Goal: Information Seeking & Learning: Check status

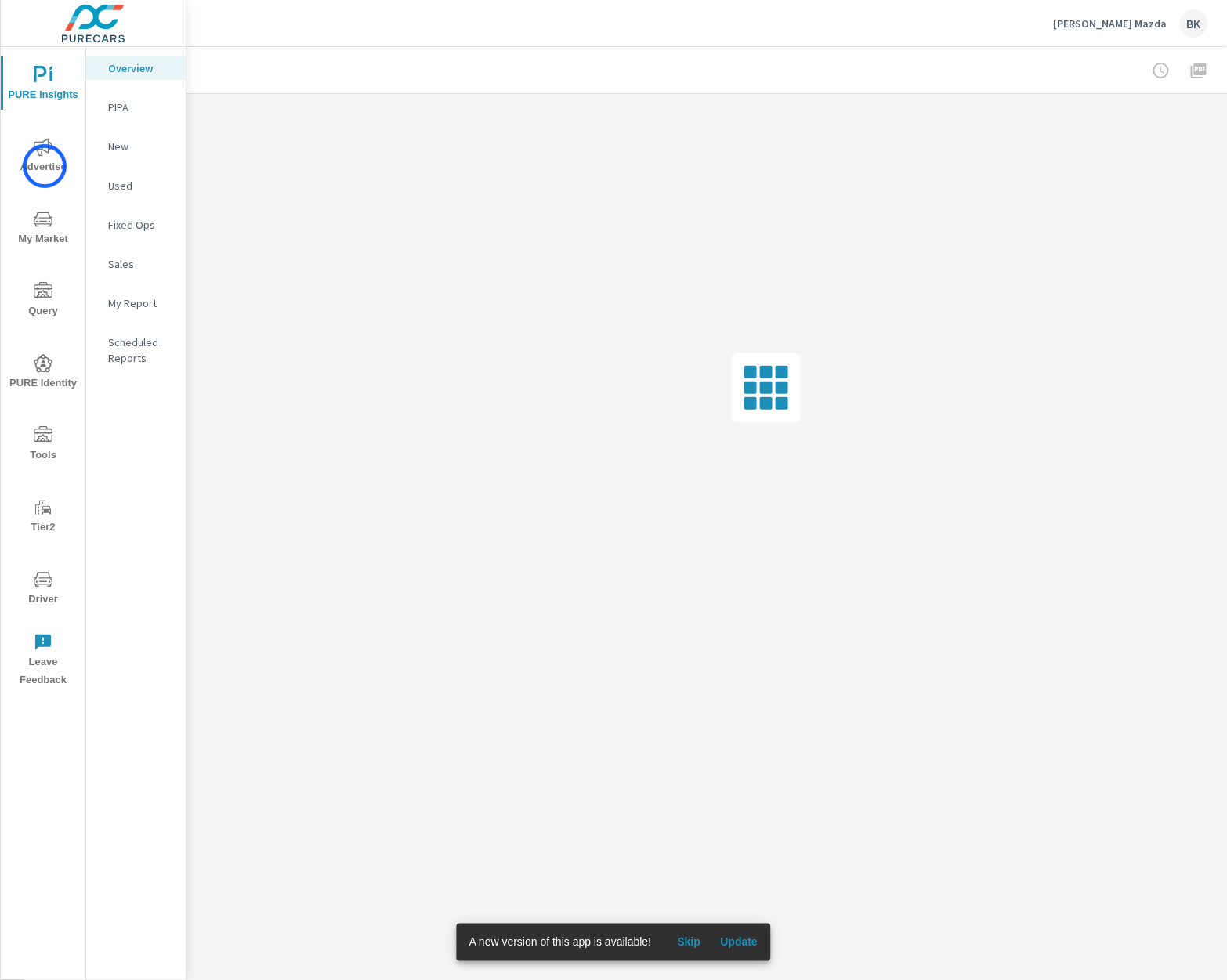
click at [45, 166] on span "Advertise" at bounding box center [43, 157] width 75 height 38
click at [58, 98] on span "PURE Insights" at bounding box center [43, 85] width 75 height 38
click at [700, 945] on span "Skip" at bounding box center [688, 942] width 37 height 14
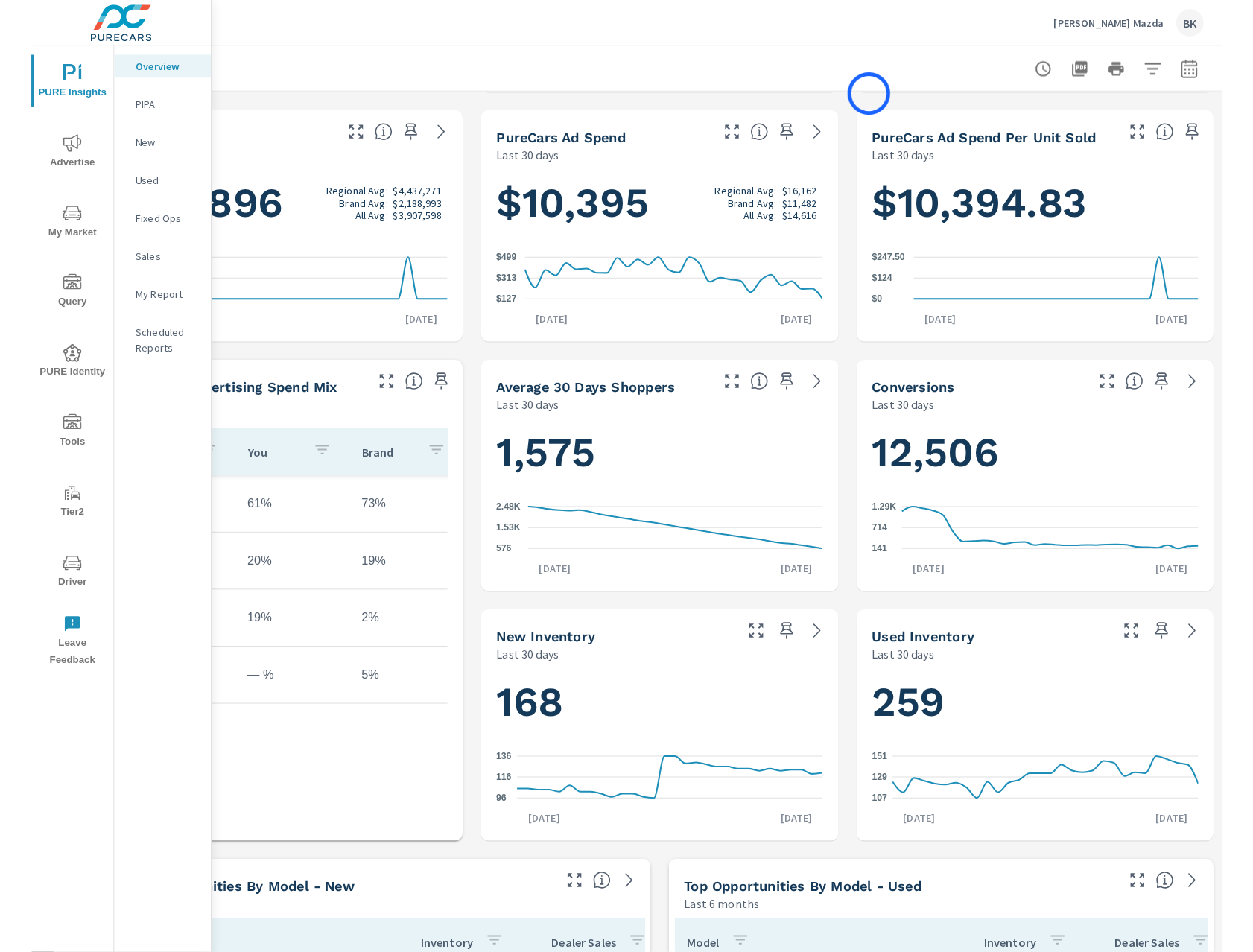
scroll to position [0, 113]
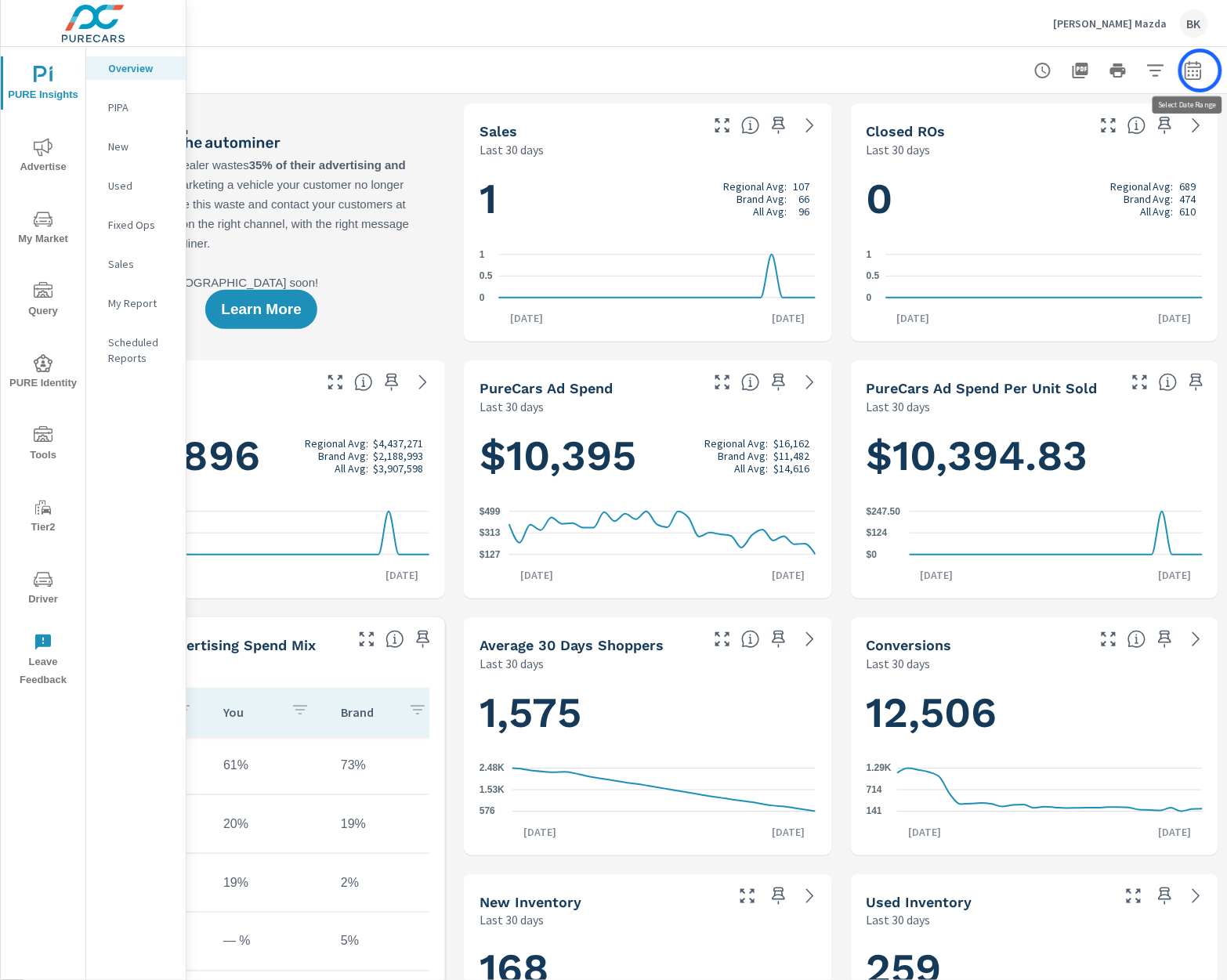
click at [1201, 70] on icon "button" at bounding box center [1193, 69] width 16 height 19
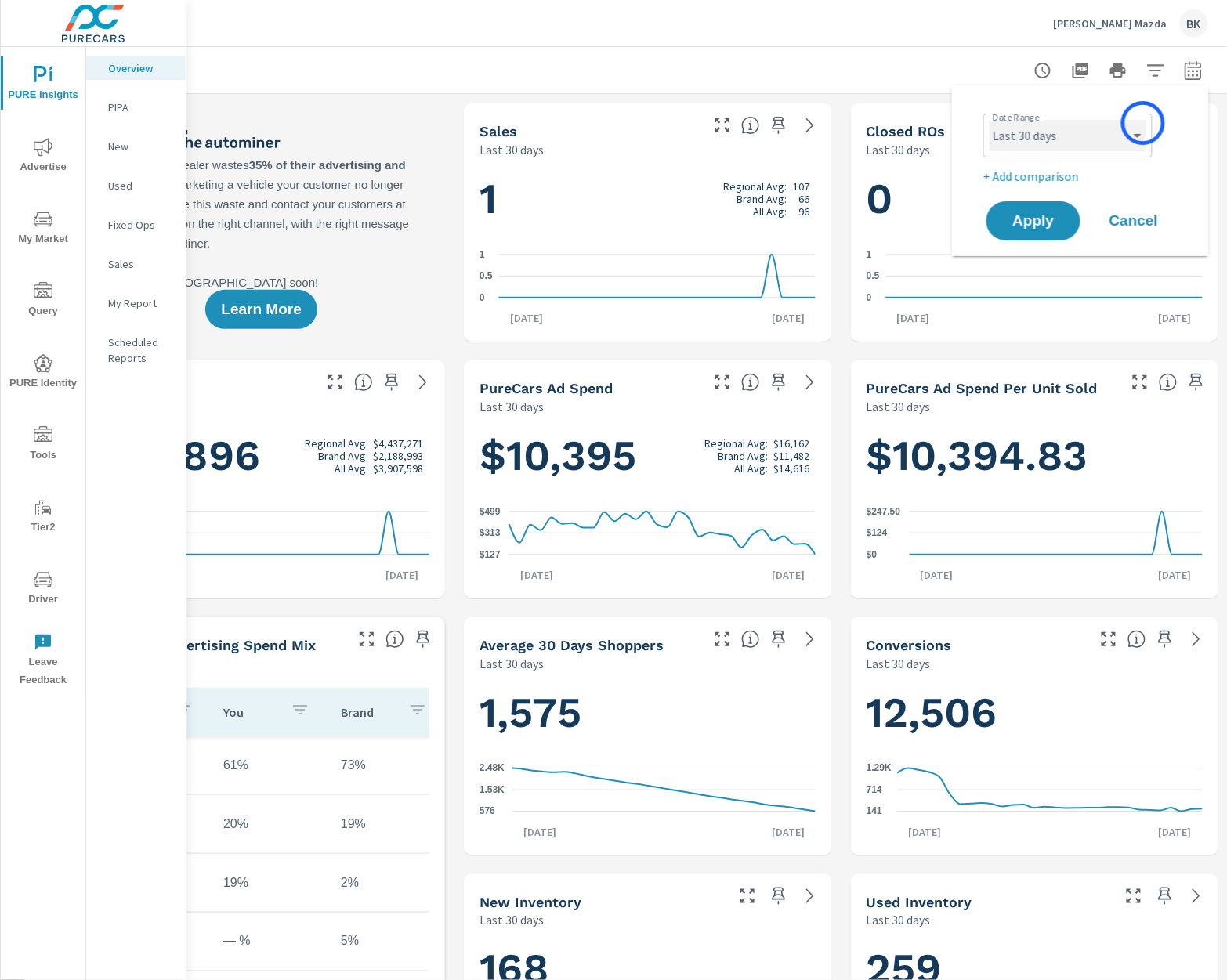
click at [1135, 131] on select "Custom [DATE] Last week Last 7 days Last 14 days Last 30 days Last 45 days Last…" at bounding box center [1068, 135] width 157 height 31
select select "Last 90 days"
click at [990, 120] on select "Custom [DATE] Last week Last 7 days Last 14 days Last 30 days Last 45 days Last…" at bounding box center [1068, 135] width 157 height 31
click at [1029, 229] on span "Apply" at bounding box center [1034, 221] width 64 height 15
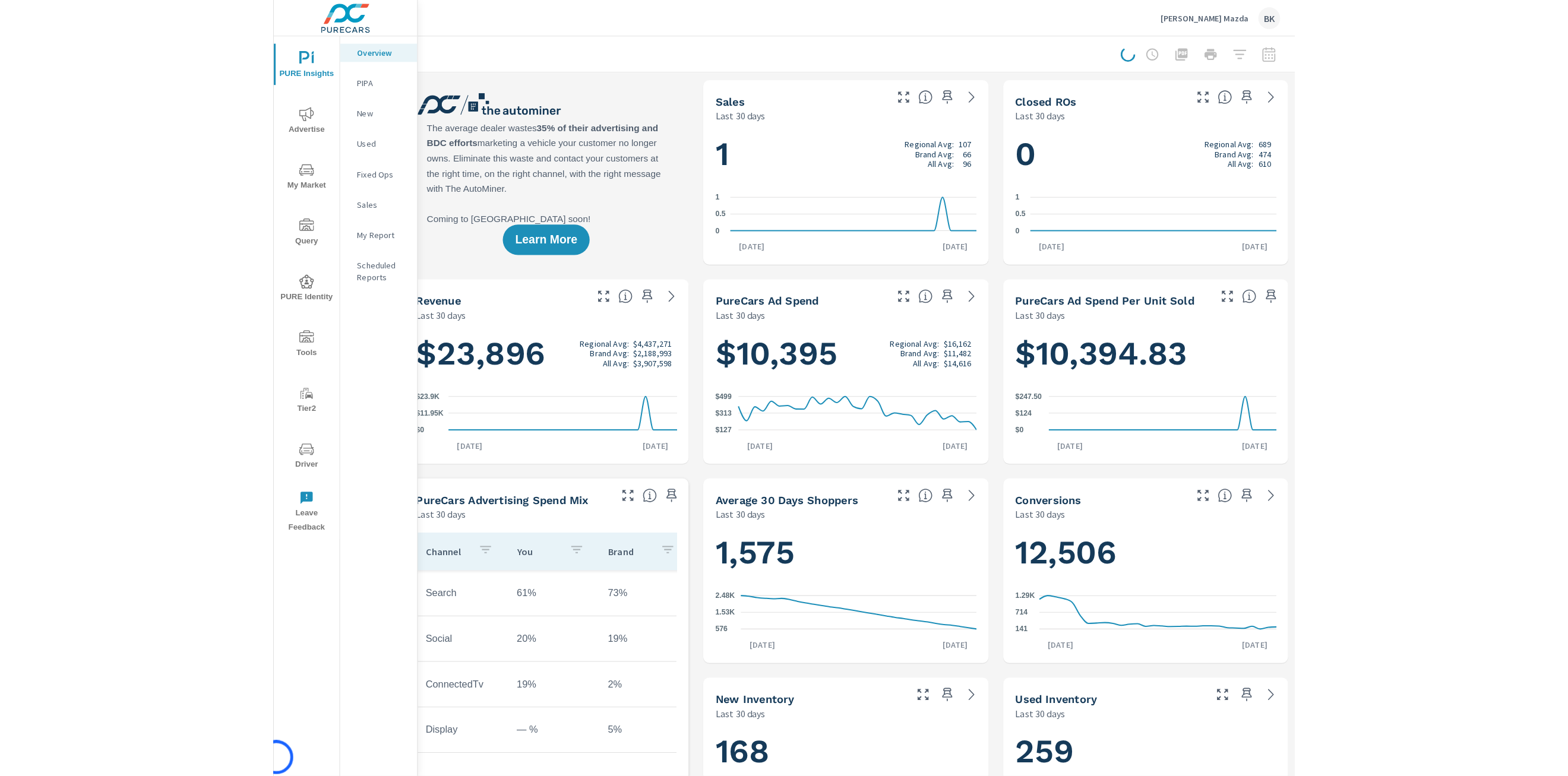
scroll to position [0, 0]
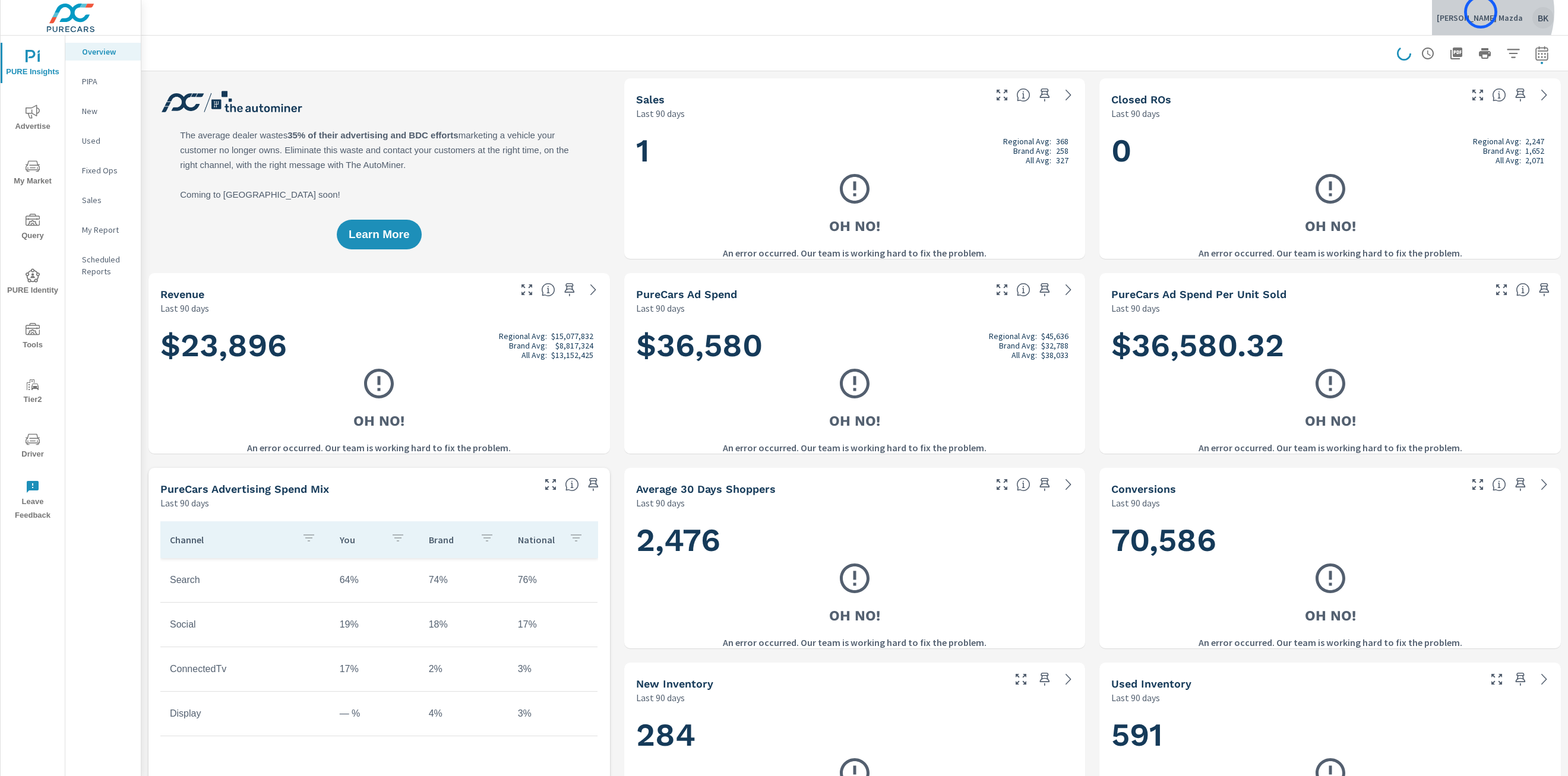
click at [930, 12] on p "Wyatt Johnson Mazda" at bounding box center [1479, 17] width 86 height 10
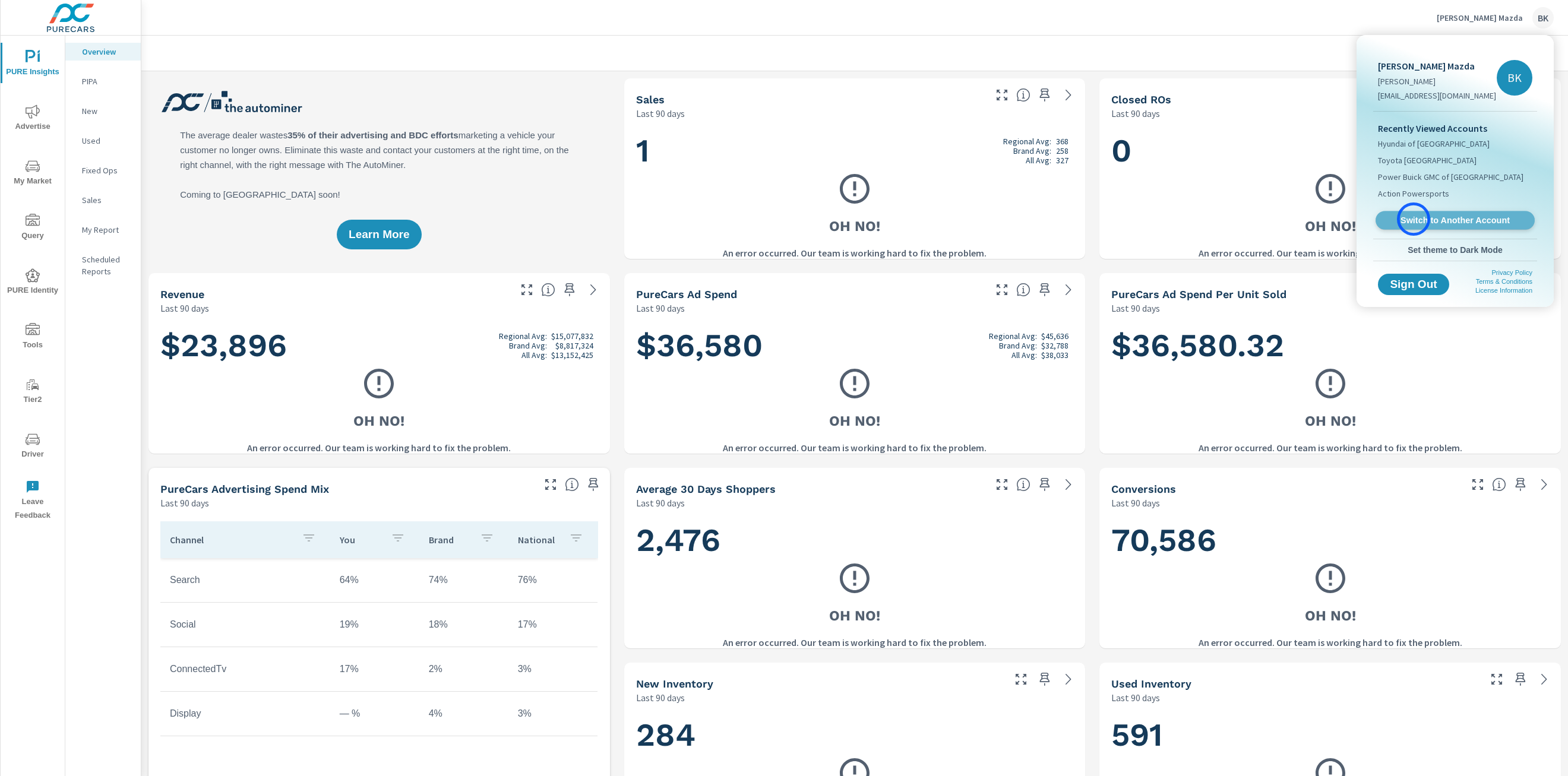
click at [930, 219] on span "Switch to Another Account" at bounding box center [1455, 221] width 145 height 11
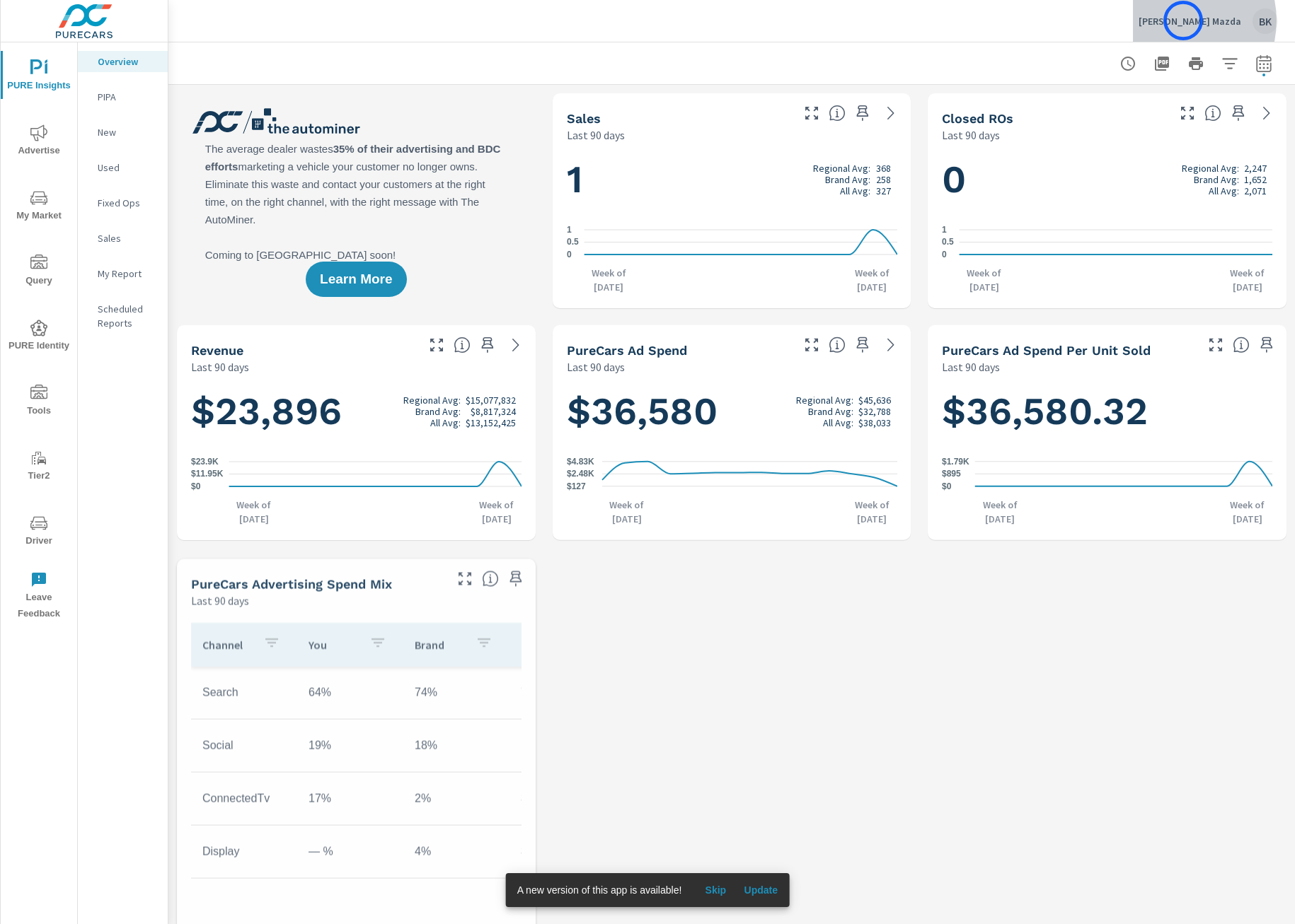
click at [1183, 21] on p "Wyatt Johnson Mazda" at bounding box center [1190, 21] width 103 height 12
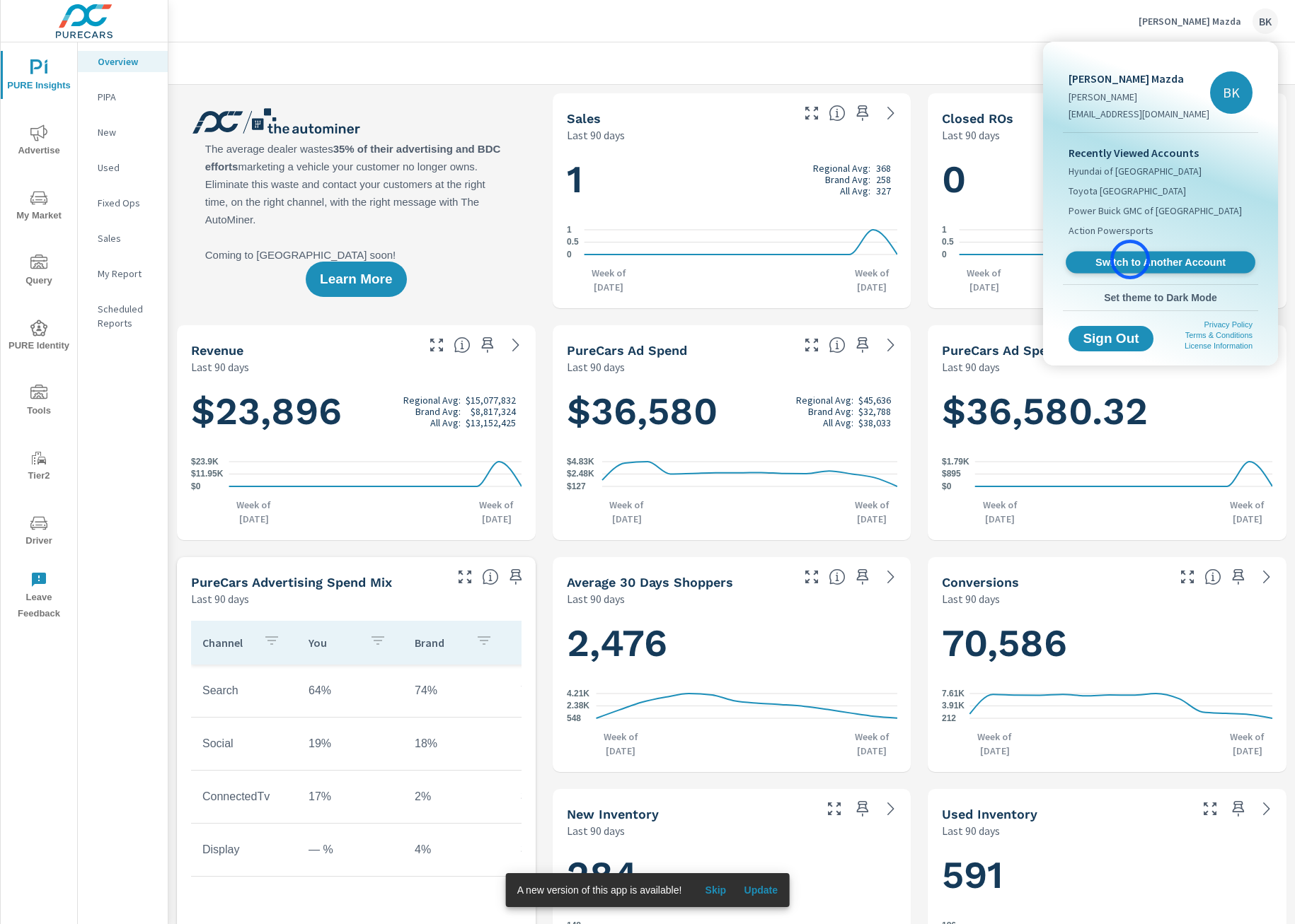
click at [1130, 259] on span "Switch to Another Account" at bounding box center [1160, 263] width 173 height 13
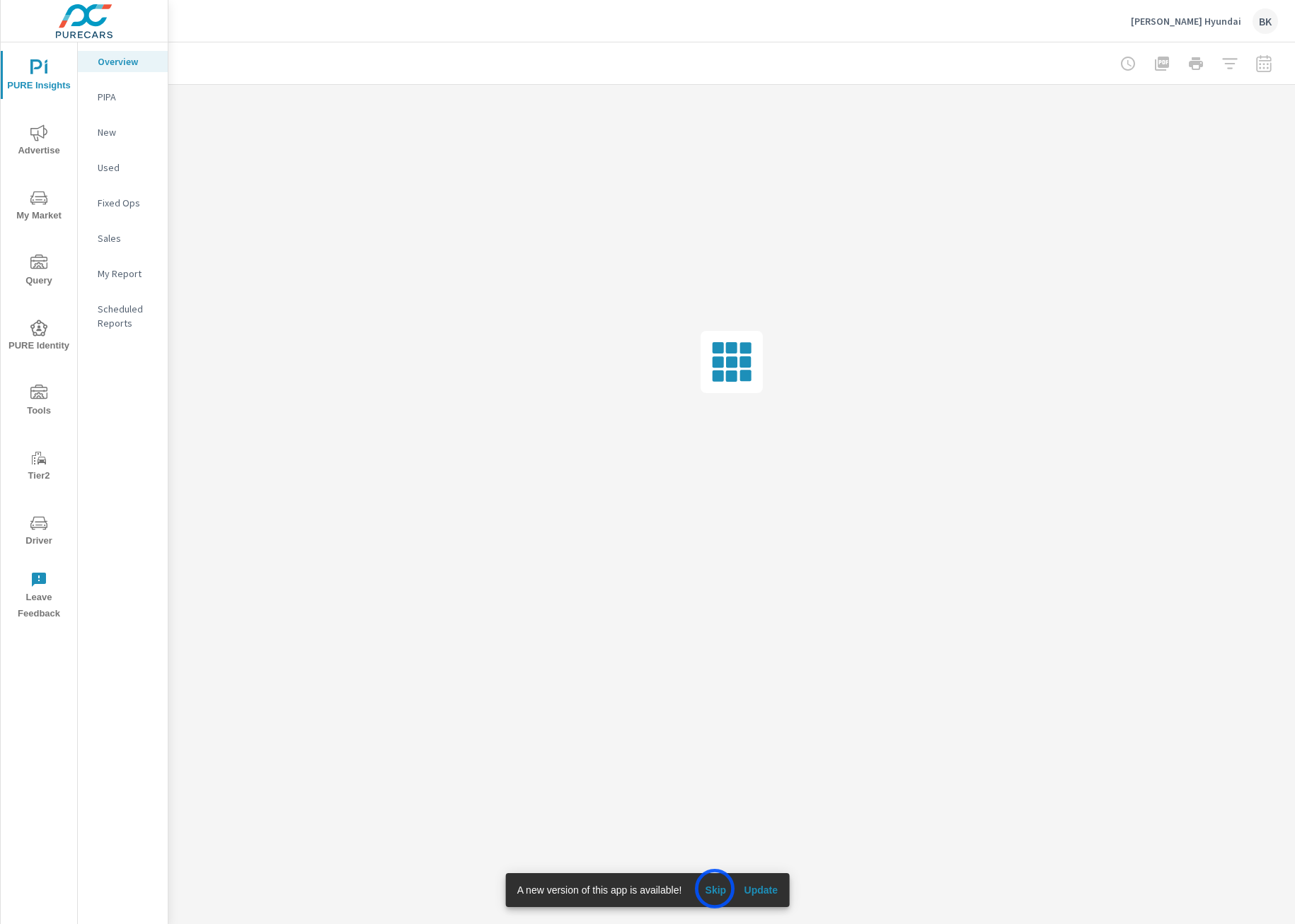
click at [714, 889] on span "Skip" at bounding box center [715, 890] width 34 height 12
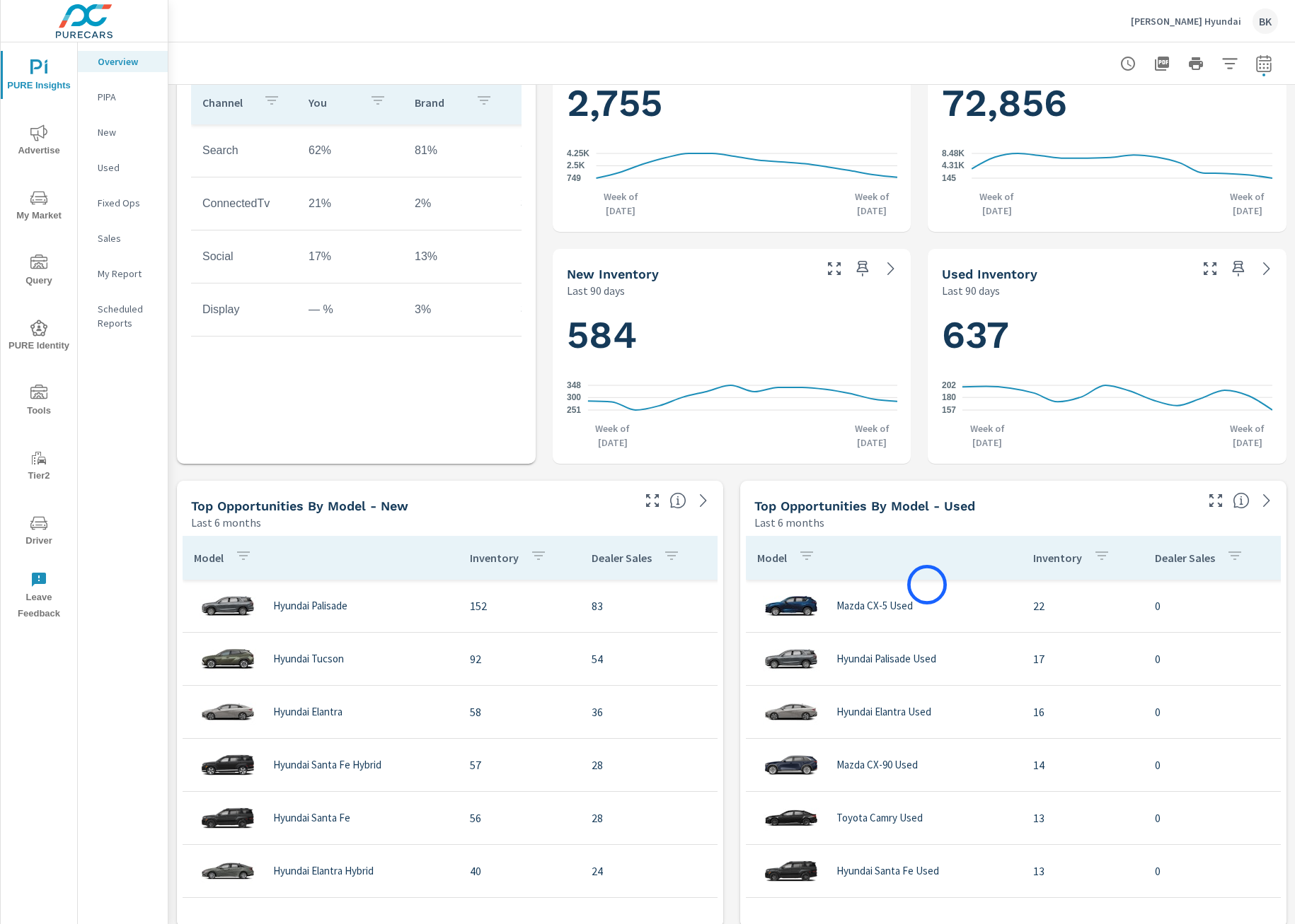
scroll to position [542, 0]
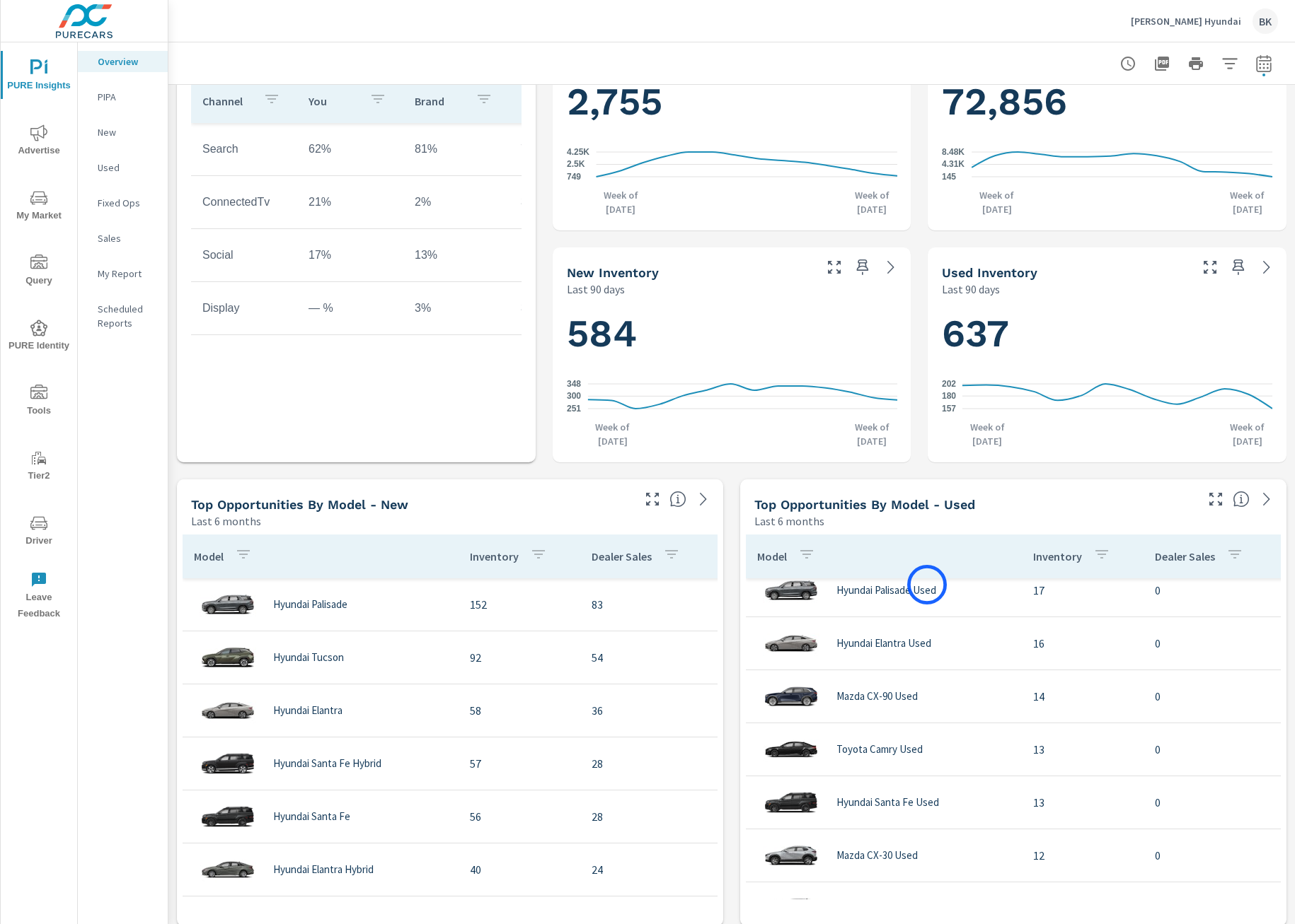
scroll to position [197, 0]
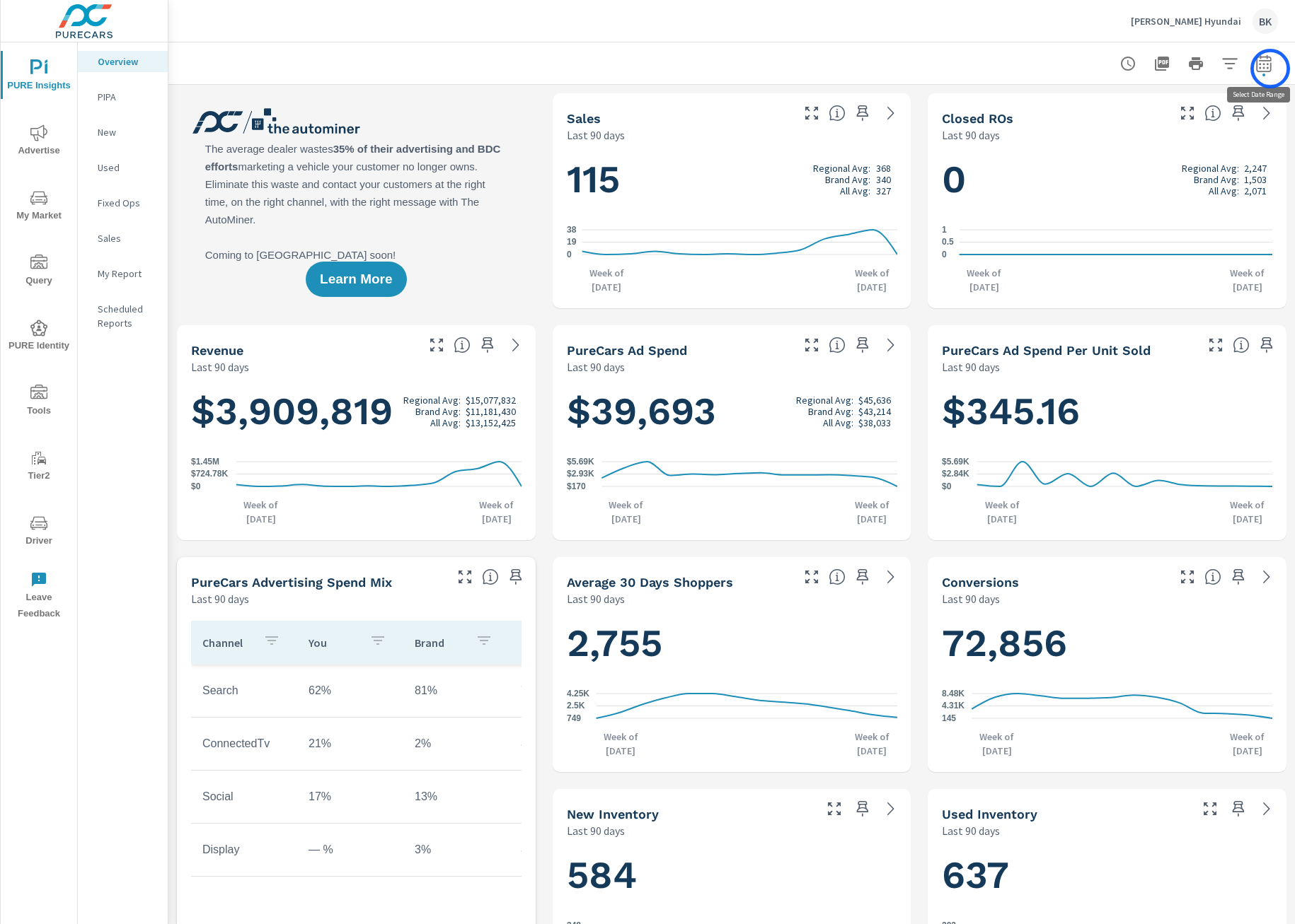
click at [1270, 68] on icon "button" at bounding box center [1263, 63] width 15 height 17
select select "Last 90 days"
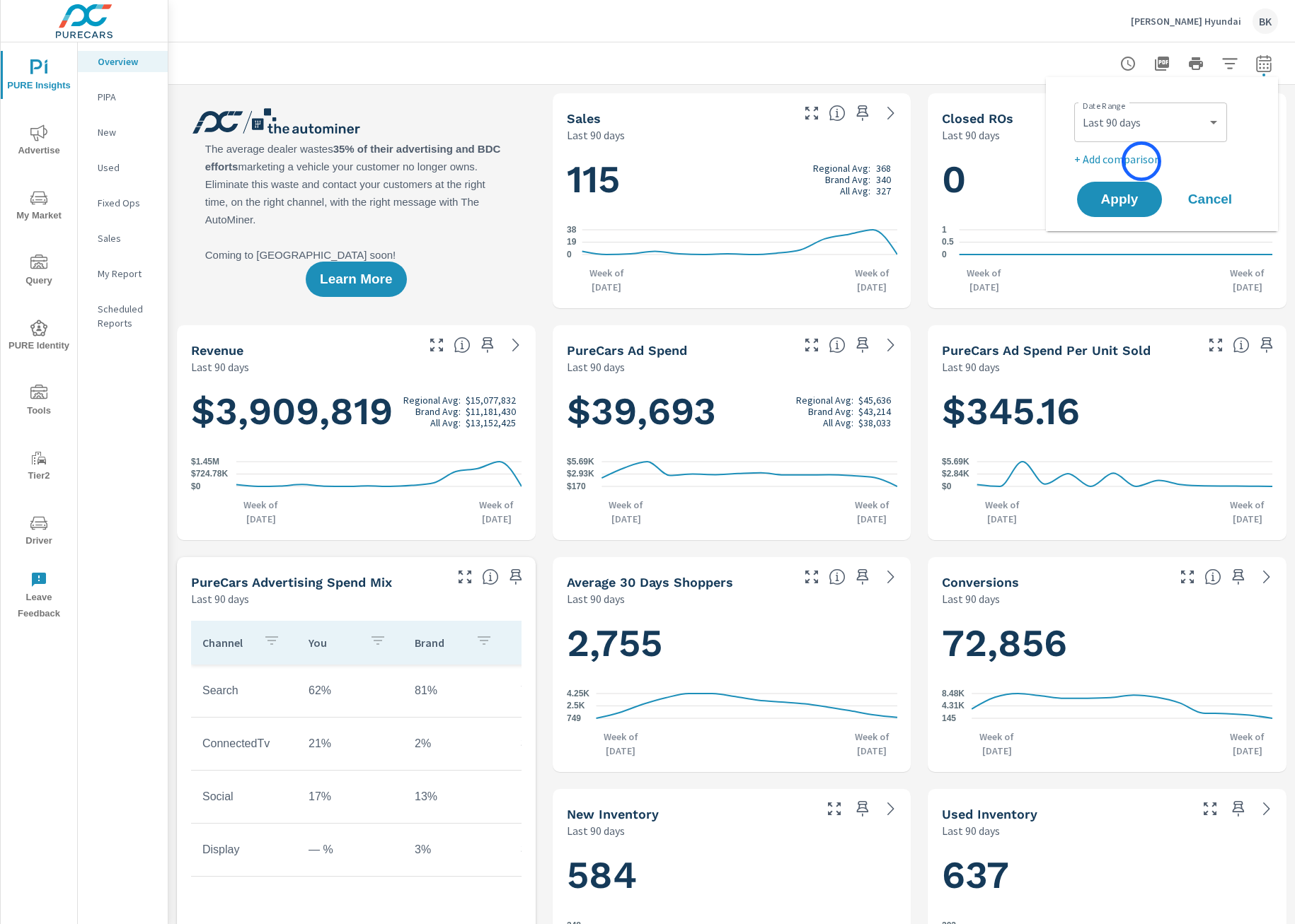
click at [1141, 161] on p "+ Add comparison" at bounding box center [1165, 159] width 181 height 17
select select "Previous period"
click at [1115, 233] on span "Apply" at bounding box center [1119, 240] width 58 height 13
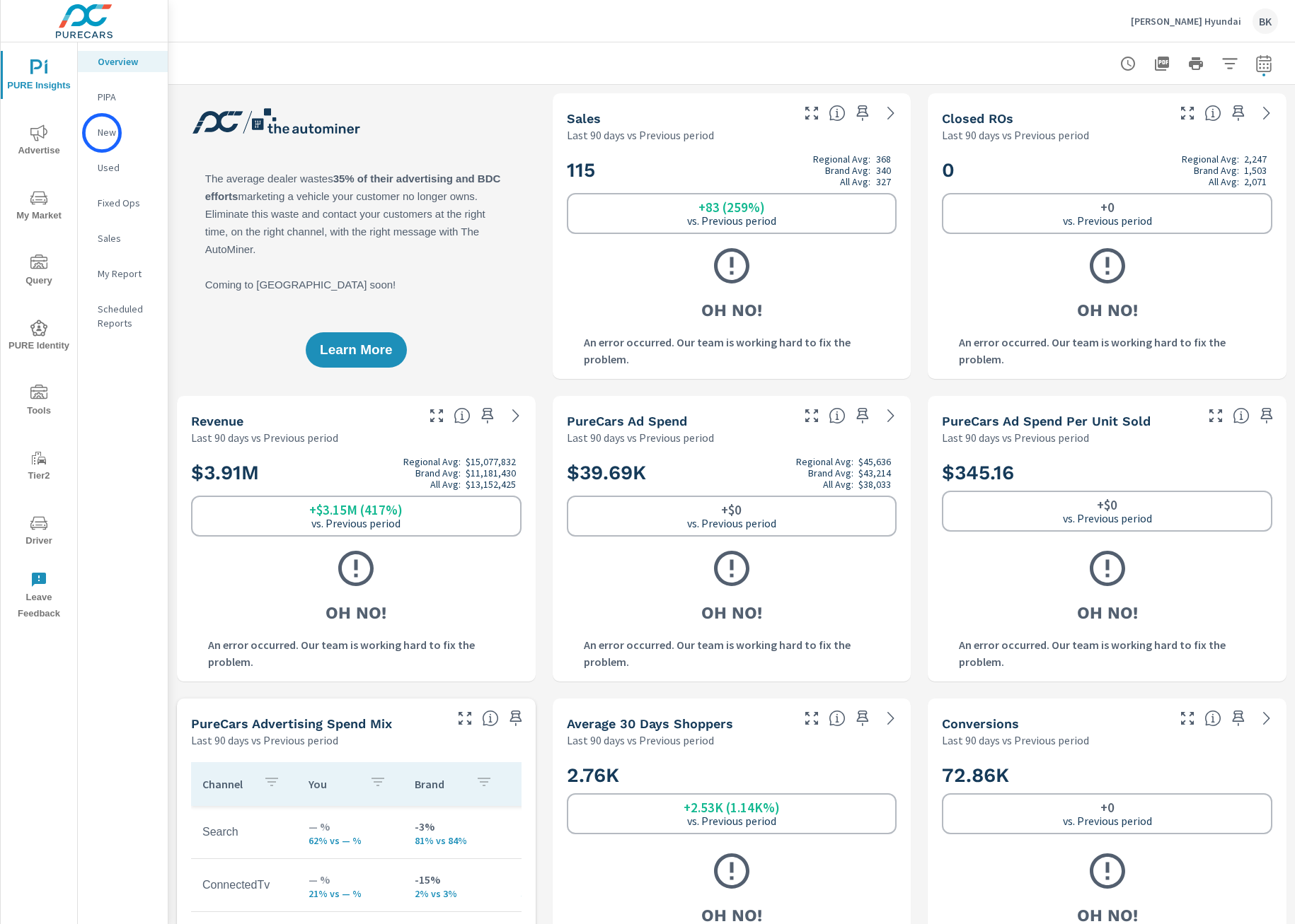
click at [102, 133] on p "New" at bounding box center [127, 132] width 58 height 14
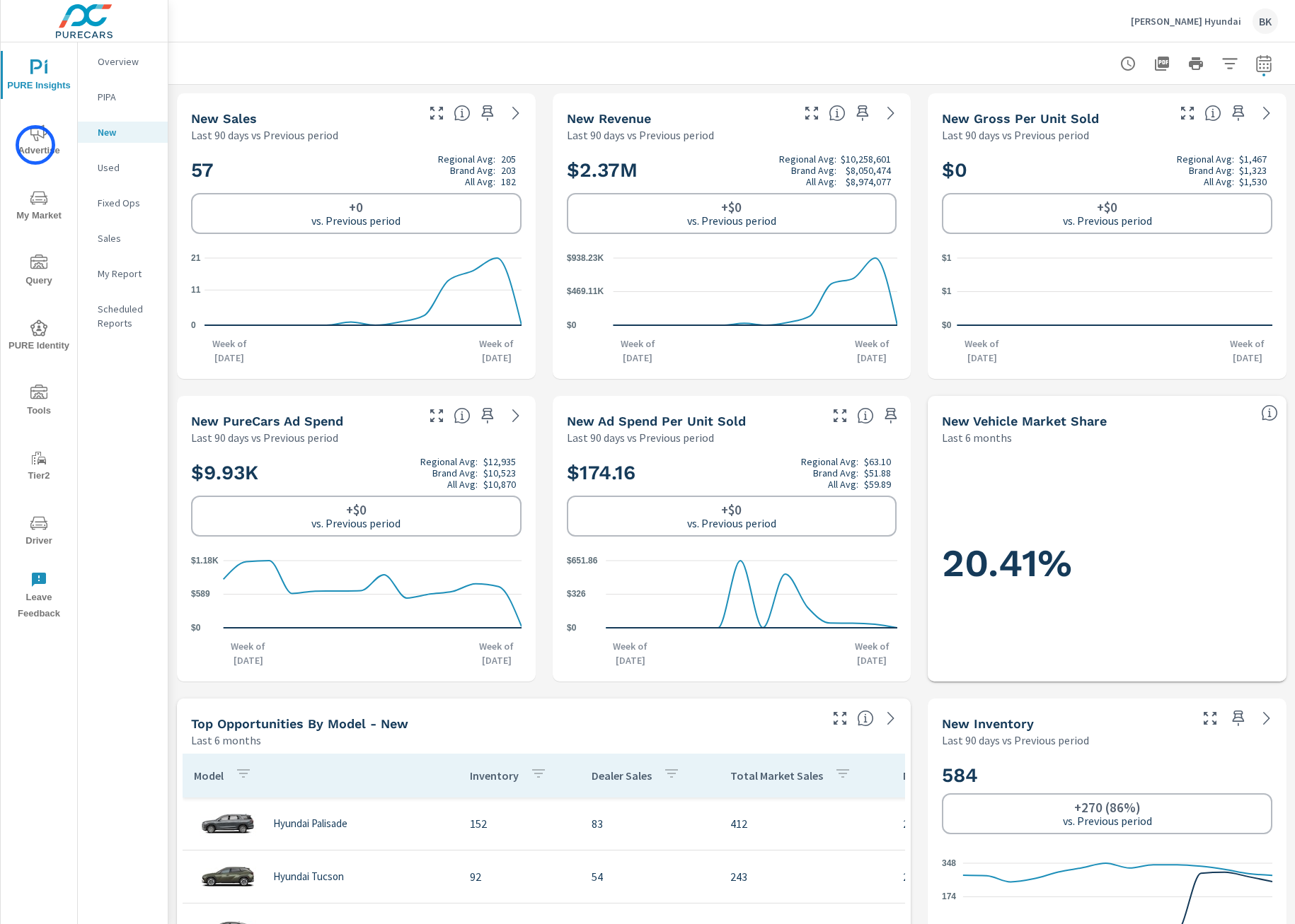
click at [35, 145] on span "Advertise" at bounding box center [39, 142] width 68 height 35
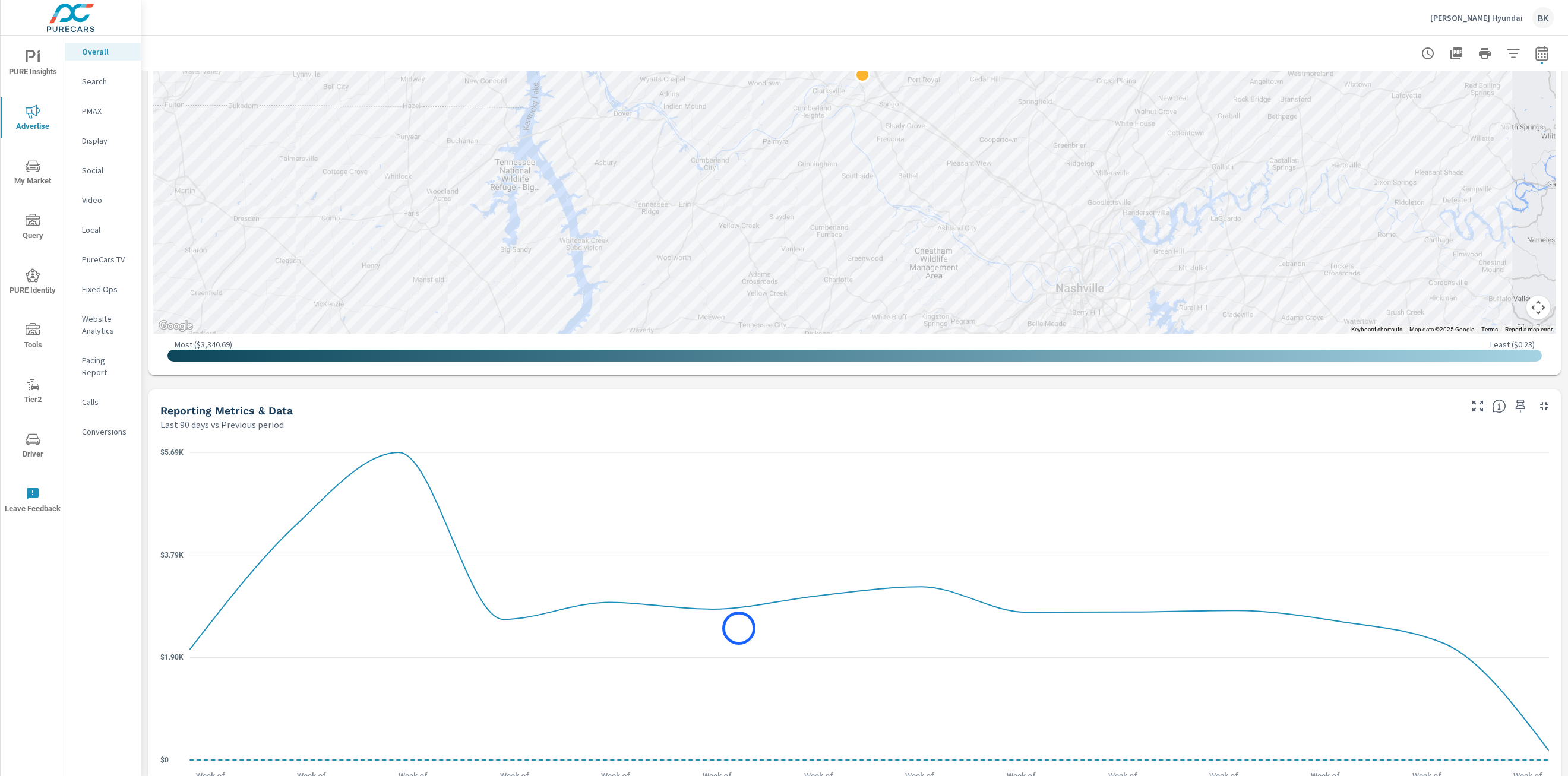
scroll to position [781, 0]
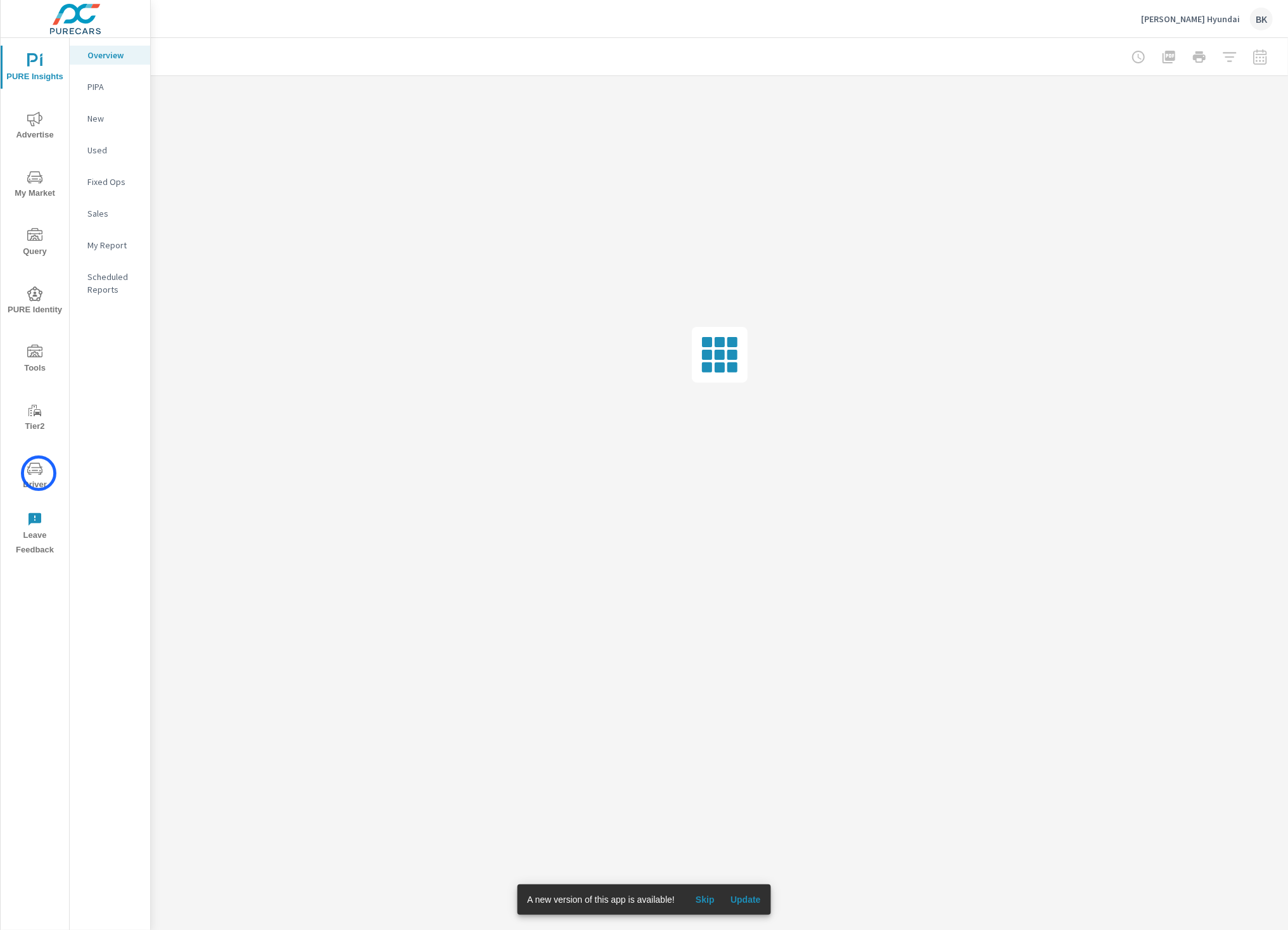
click at [38, 473] on icon "nav menu" at bounding box center [35, 468] width 15 height 12
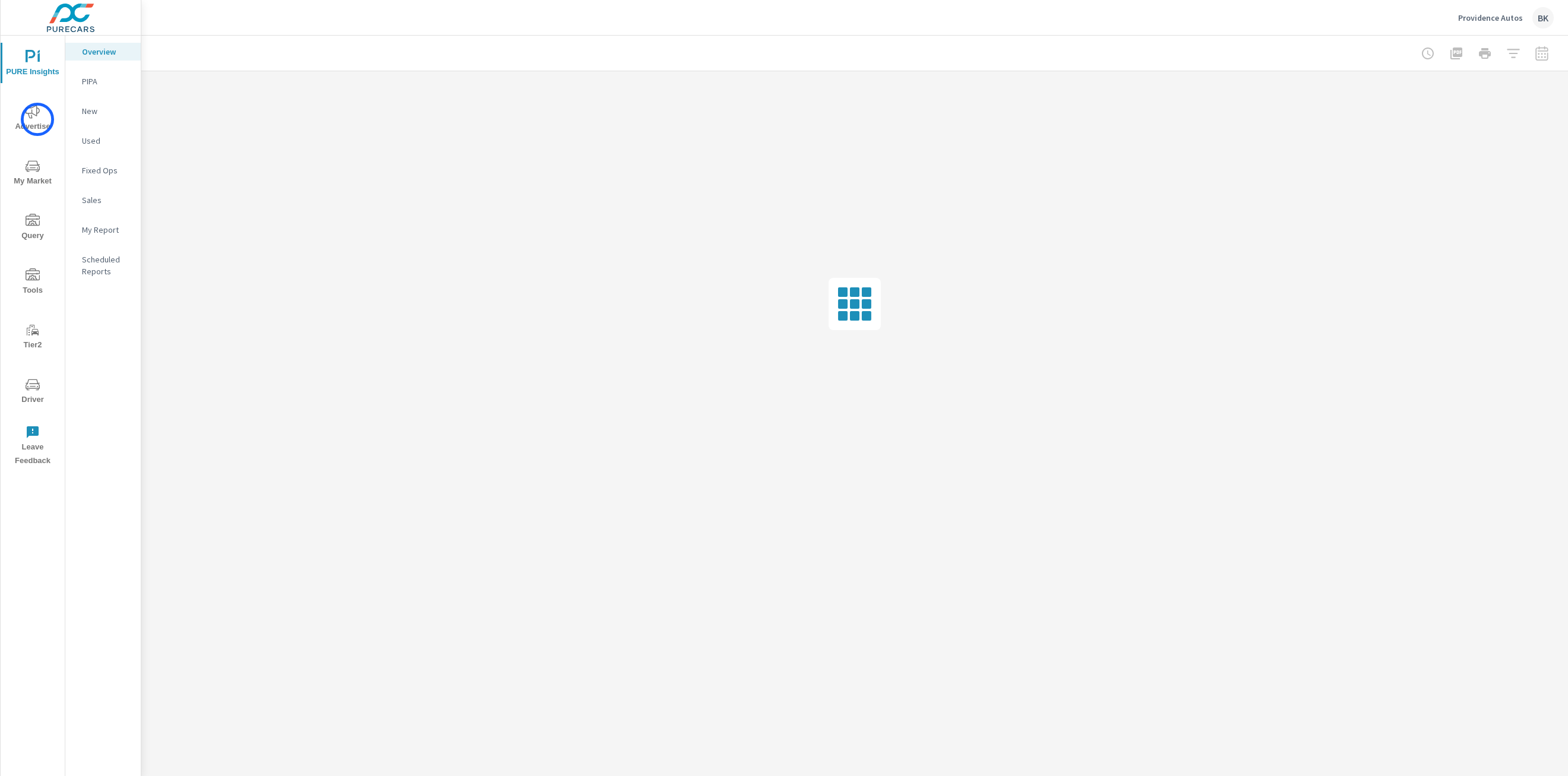
click at [37, 120] on span "Advertise" at bounding box center [33, 119] width 57 height 29
click at [98, 113] on p "PMAX" at bounding box center [107, 111] width 49 height 12
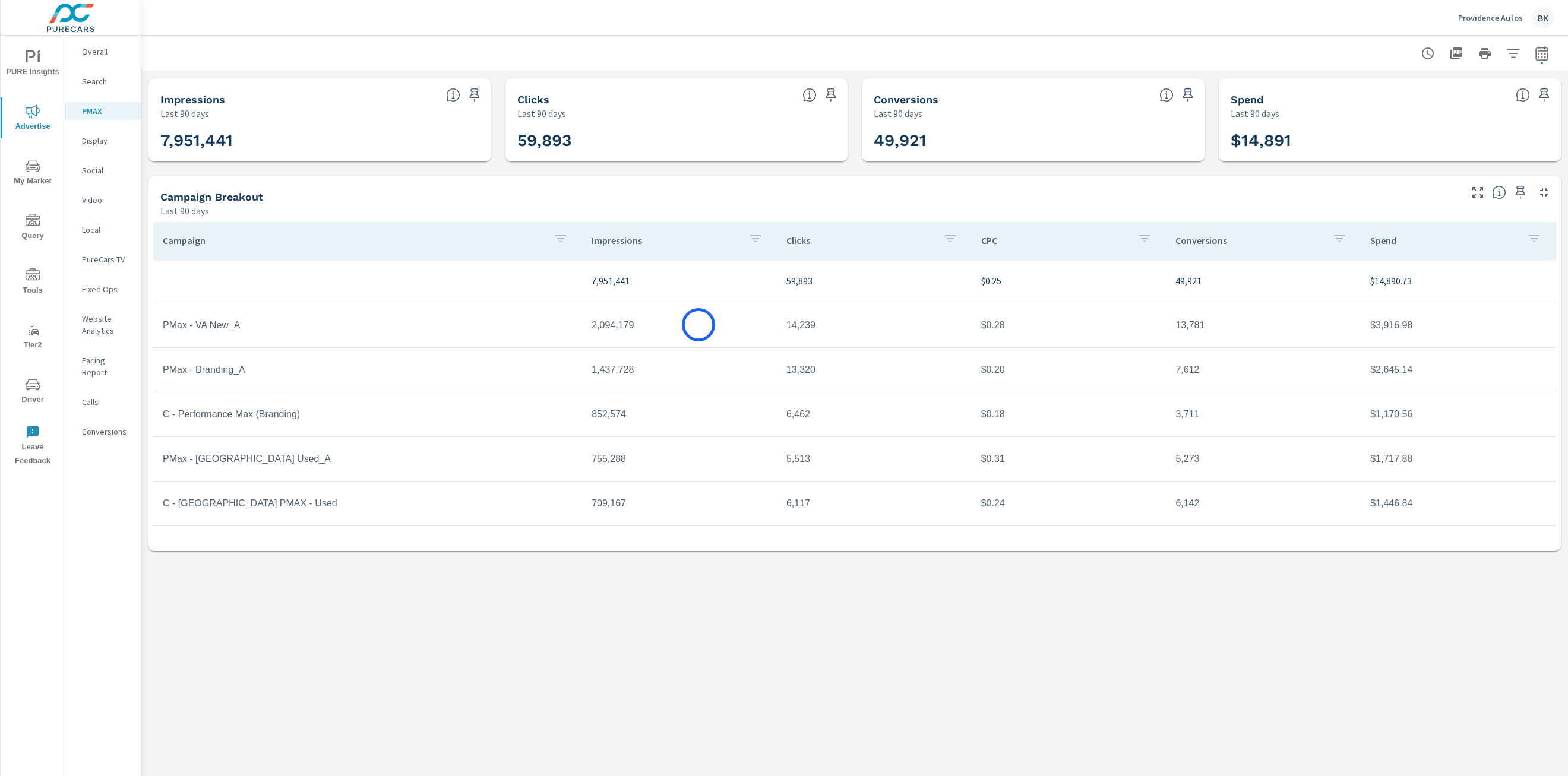
scroll to position [2, 0]
click at [1535, 53] on icon "button" at bounding box center [1542, 53] width 15 height 15
click at [1479, 101] on select "Custom [DATE] Last week Last 7 days Last 14 days Last 30 days Last 45 days Last…" at bounding box center [1447, 102] width 119 height 24
select select "Last 30 days"
click at [1387, 91] on select "Custom [DATE] Last week Last 7 days Last 14 days Last 30 days Last 45 days Last…" at bounding box center [1447, 102] width 119 height 24
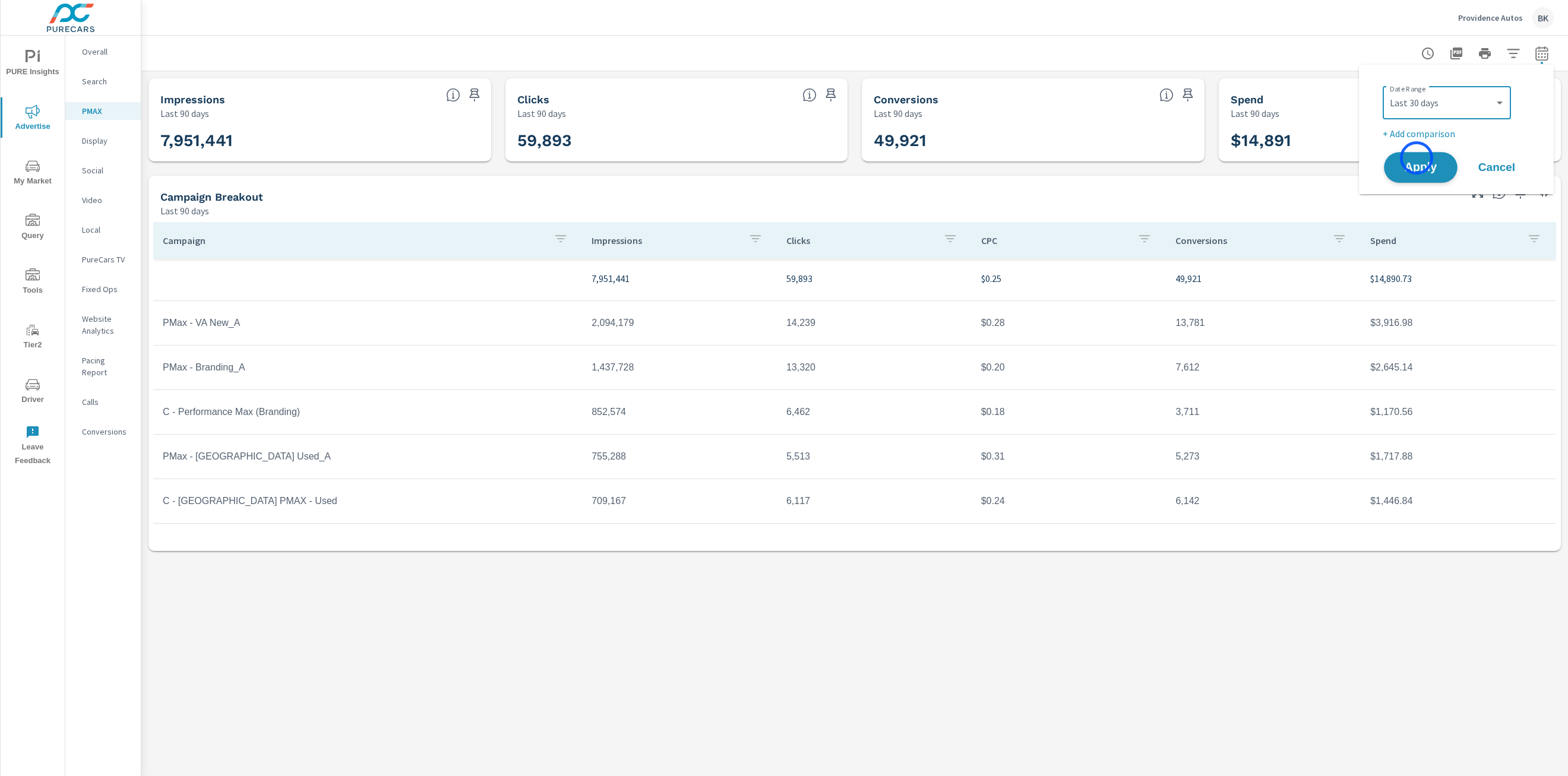
click at [1417, 158] on button "Apply" at bounding box center [1421, 167] width 73 height 31
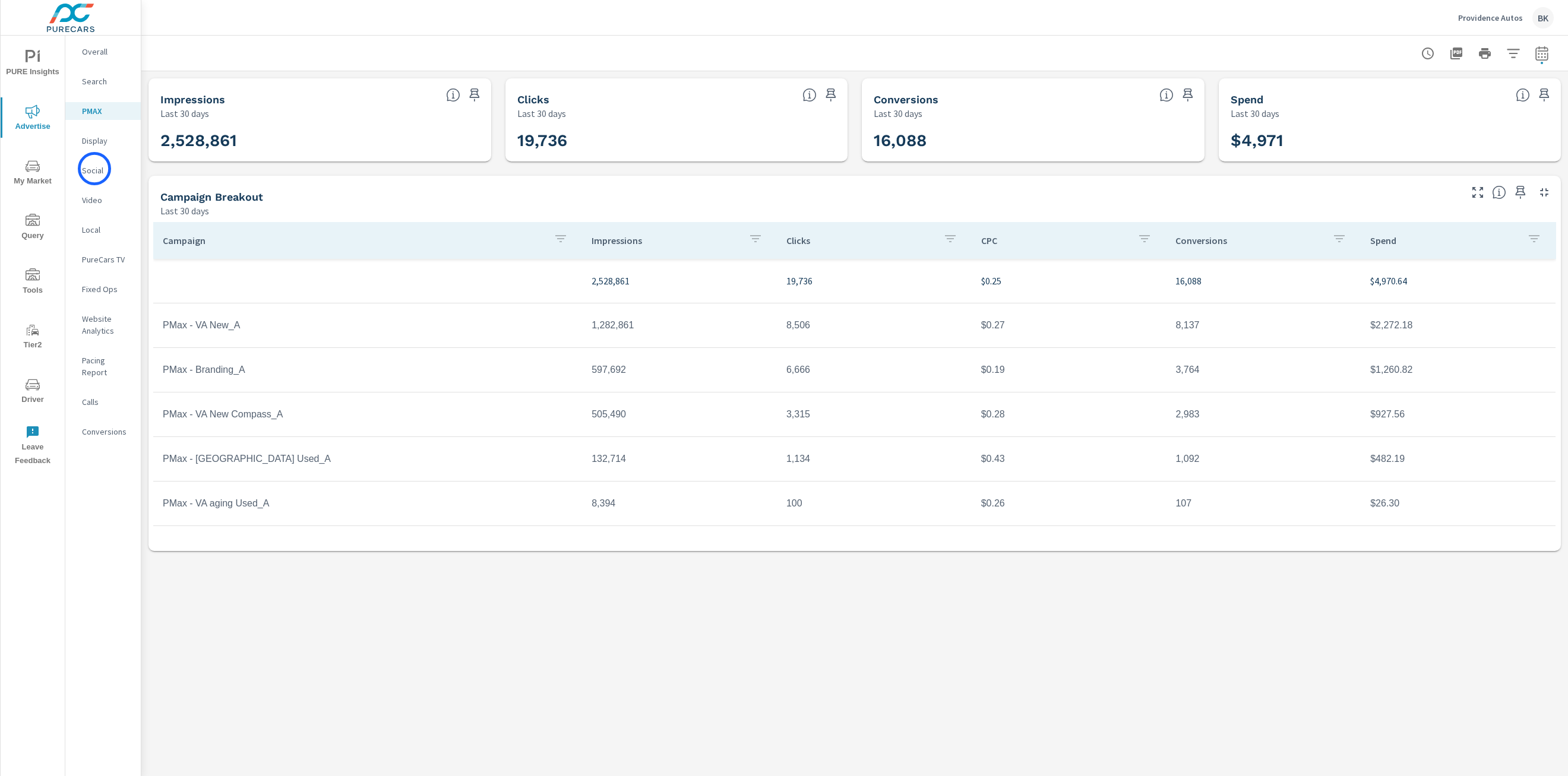
click at [95, 169] on p "Social" at bounding box center [107, 170] width 49 height 12
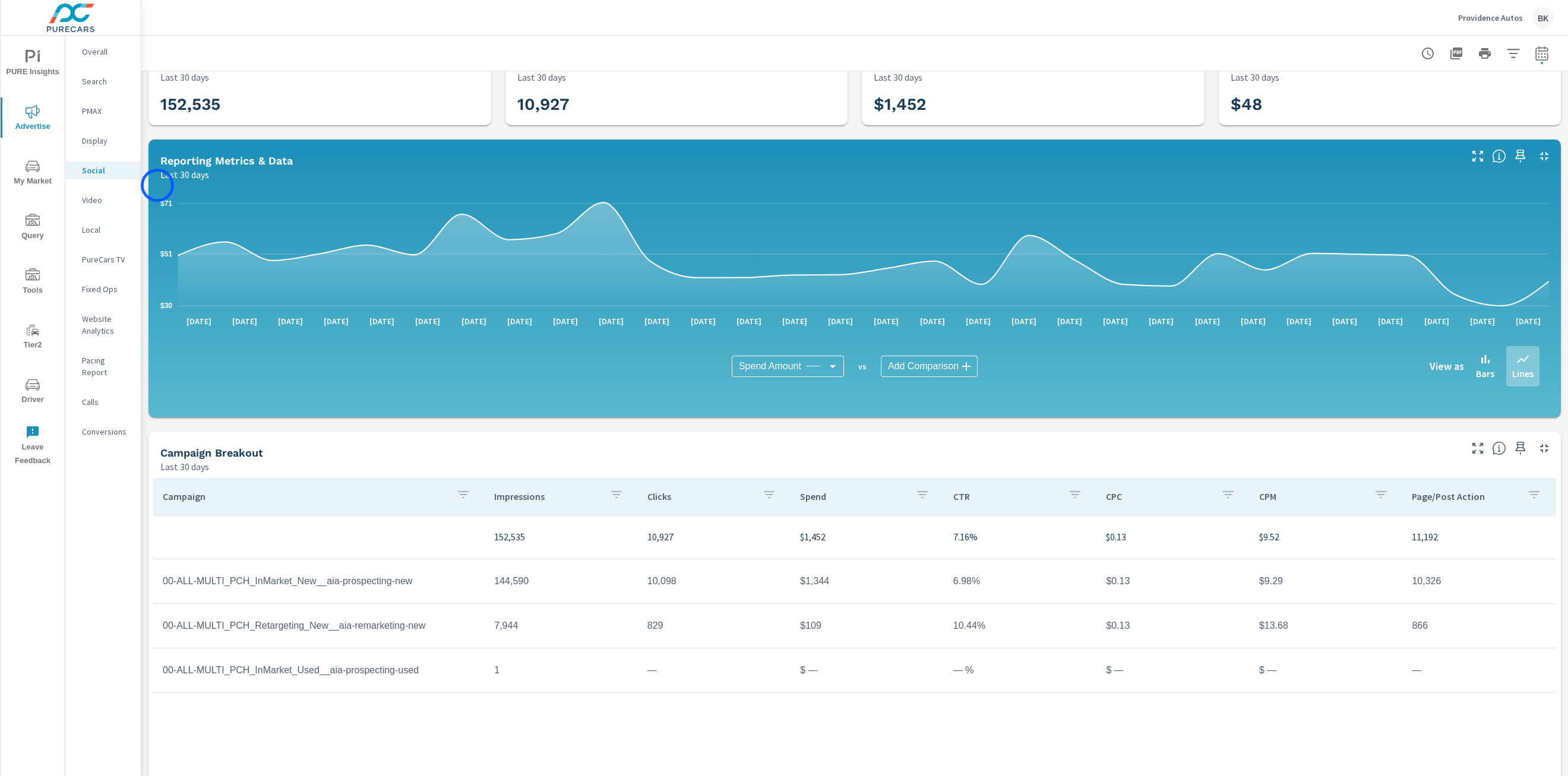
scroll to position [73, 0]
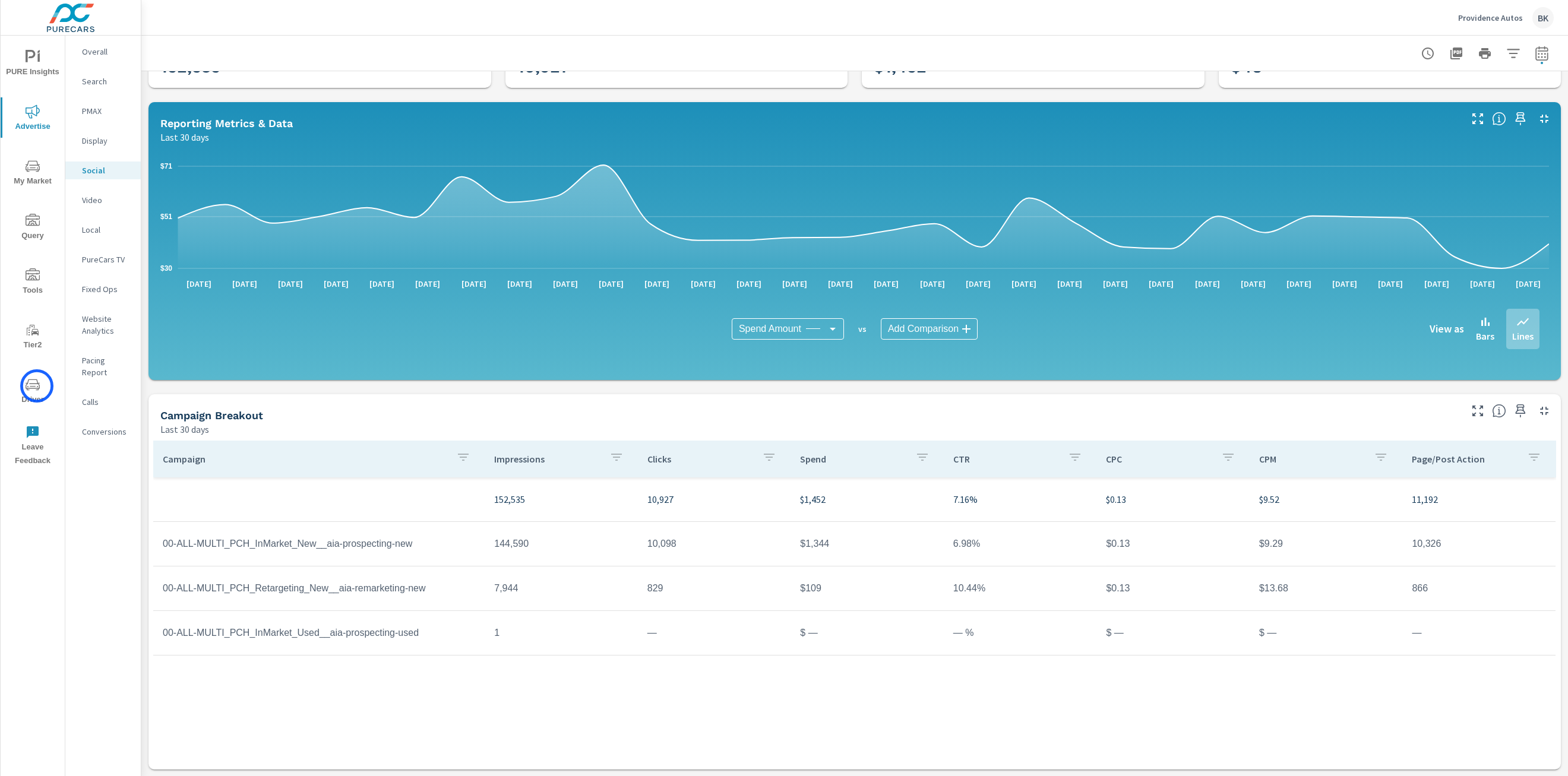
click at [37, 386] on icon "nav menu" at bounding box center [33, 385] width 15 height 15
